Goal: Check status: Check status

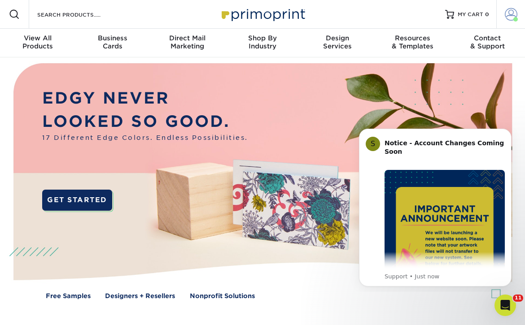
click at [509, 14] on span at bounding box center [511, 14] width 13 height 13
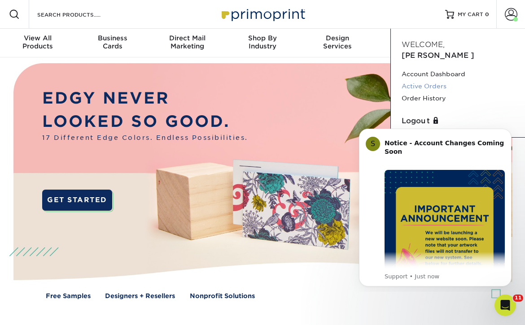
click at [419, 80] on link "Active Orders" at bounding box center [458, 86] width 113 height 12
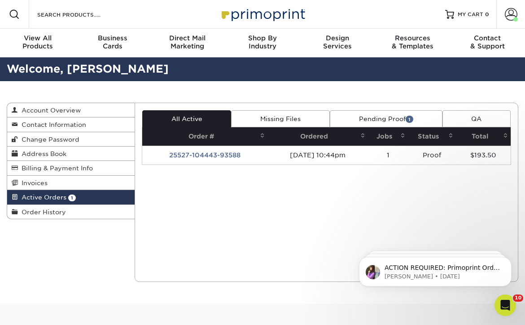
click at [407, 118] on span "1" at bounding box center [410, 119] width 8 height 7
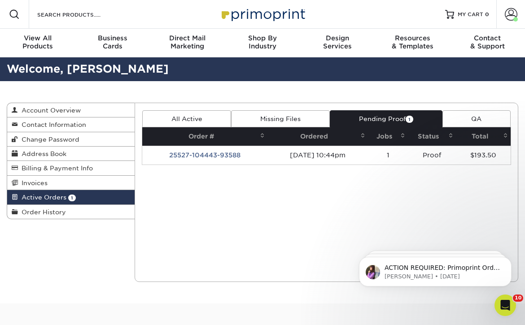
click at [407, 119] on span "1" at bounding box center [410, 119] width 8 height 7
click at [372, 117] on link "Pending Proof 1" at bounding box center [386, 118] width 113 height 17
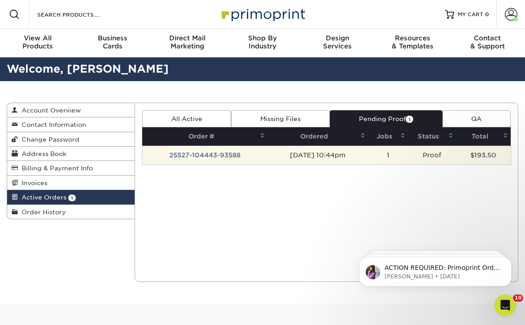
click at [433, 155] on td "Proof" at bounding box center [432, 155] width 48 height 19
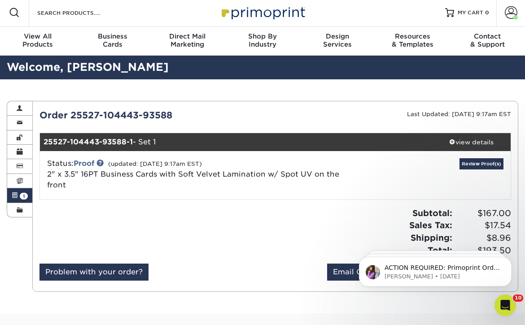
scroll to position [1, 0]
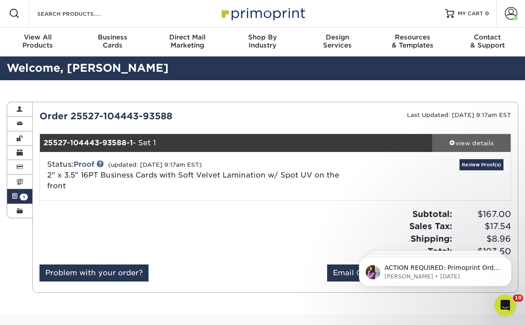
click at [460, 143] on div "view details" at bounding box center [471, 143] width 79 height 9
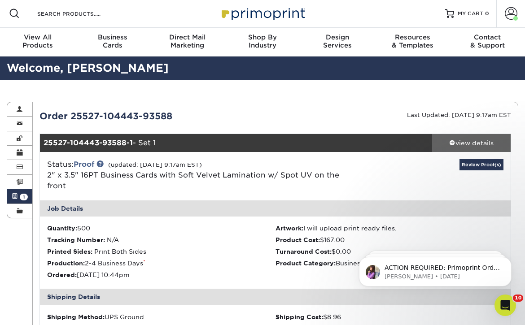
click at [460, 141] on div "view details" at bounding box center [471, 143] width 79 height 9
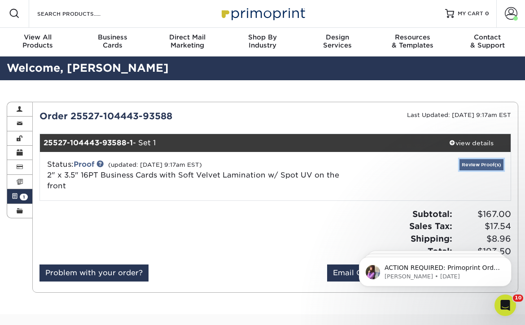
click at [472, 162] on link "Review Proof(s)" at bounding box center [482, 164] width 44 height 11
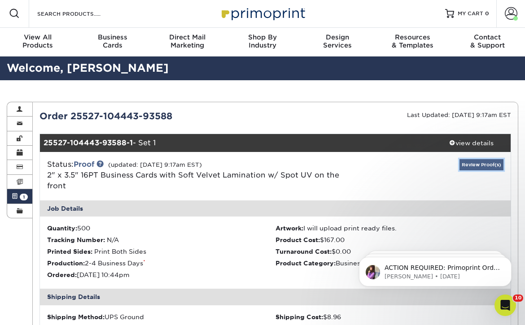
click at [472, 164] on link "Review Proof(s)" at bounding box center [482, 164] width 44 height 11
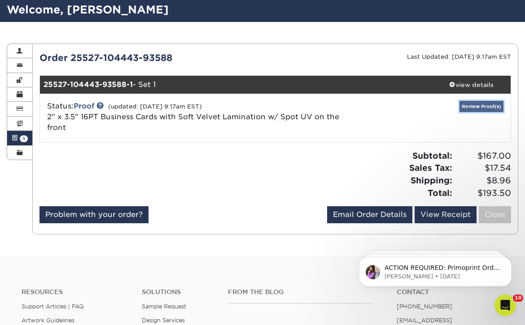
scroll to position [0, 0]
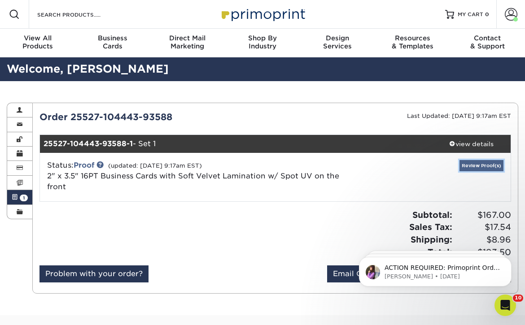
click at [479, 163] on link "Review Proof(s)" at bounding box center [482, 165] width 44 height 11
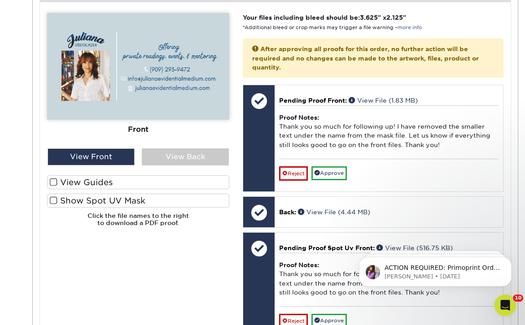
scroll to position [398, 0]
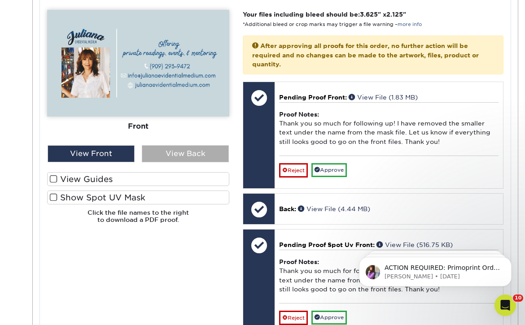
click at [177, 156] on div "View Back" at bounding box center [185, 153] width 87 height 17
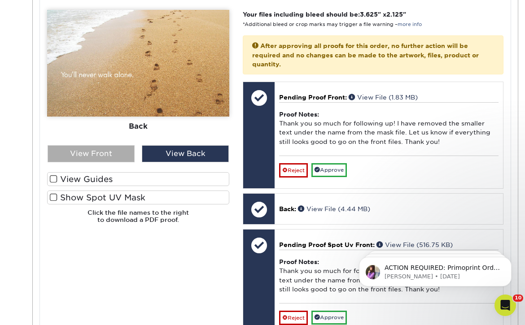
click at [119, 153] on div "View Front" at bounding box center [91, 153] width 87 height 17
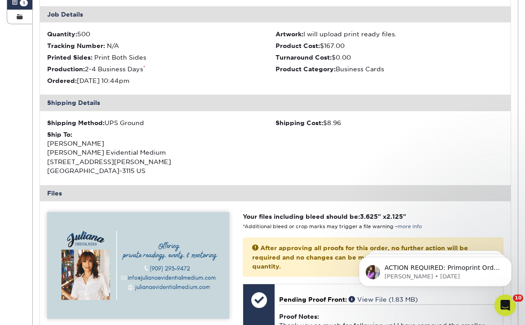
scroll to position [193, 0]
